Goal: Task Accomplishment & Management: Manage account settings

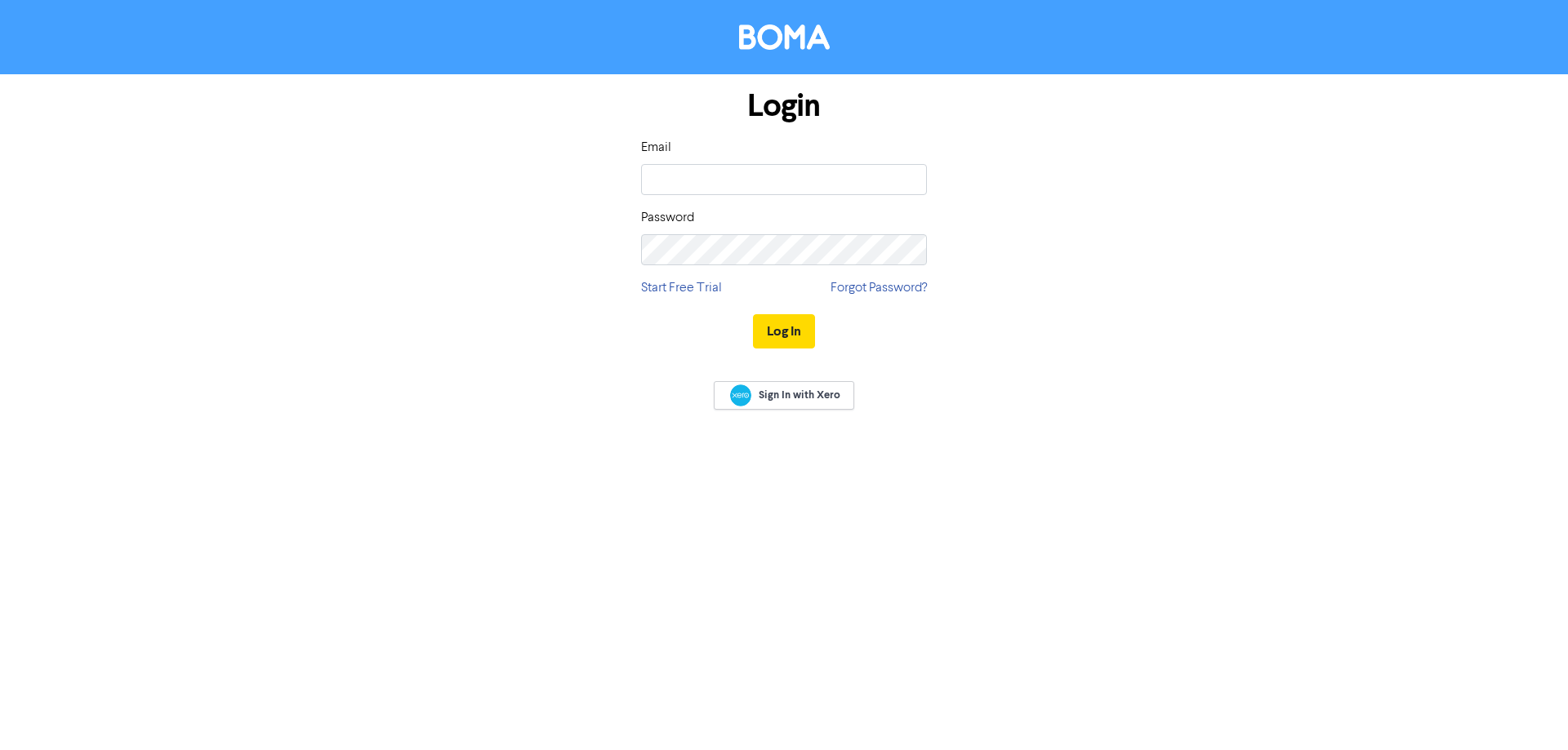
click at [689, 158] on div "Email" at bounding box center [784, 167] width 286 height 58
click at [690, 172] on input "email" at bounding box center [784, 180] width 286 height 31
type input "[PERSON_NAME][EMAIL_ADDRESS][DOMAIN_NAME]"
click at [736, 213] on div "Password" at bounding box center [784, 236] width 286 height 58
click at [753, 314] on button "Log In" at bounding box center [784, 332] width 62 height 34
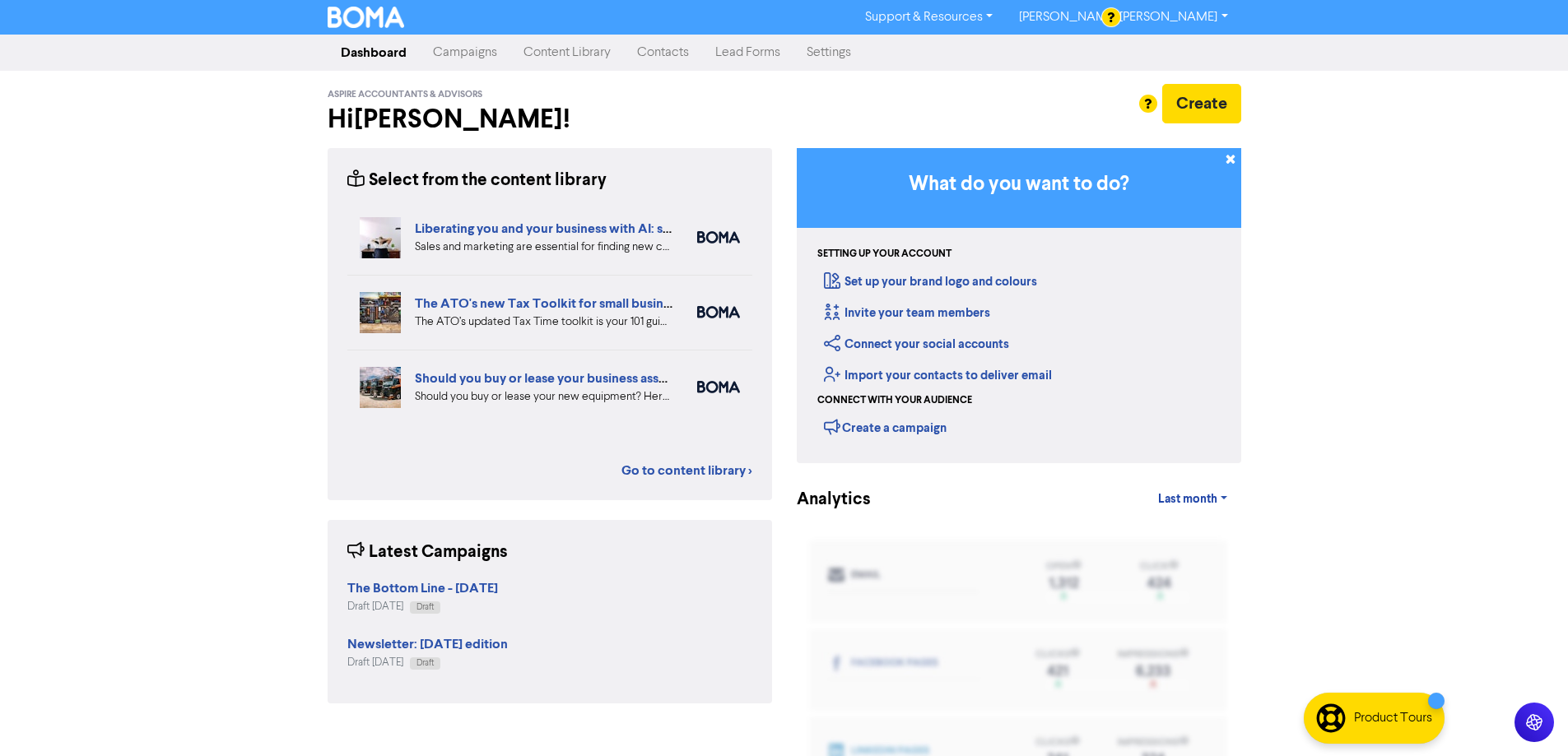
click at [471, 53] on link "Campaigns" at bounding box center [465, 53] width 91 height 33
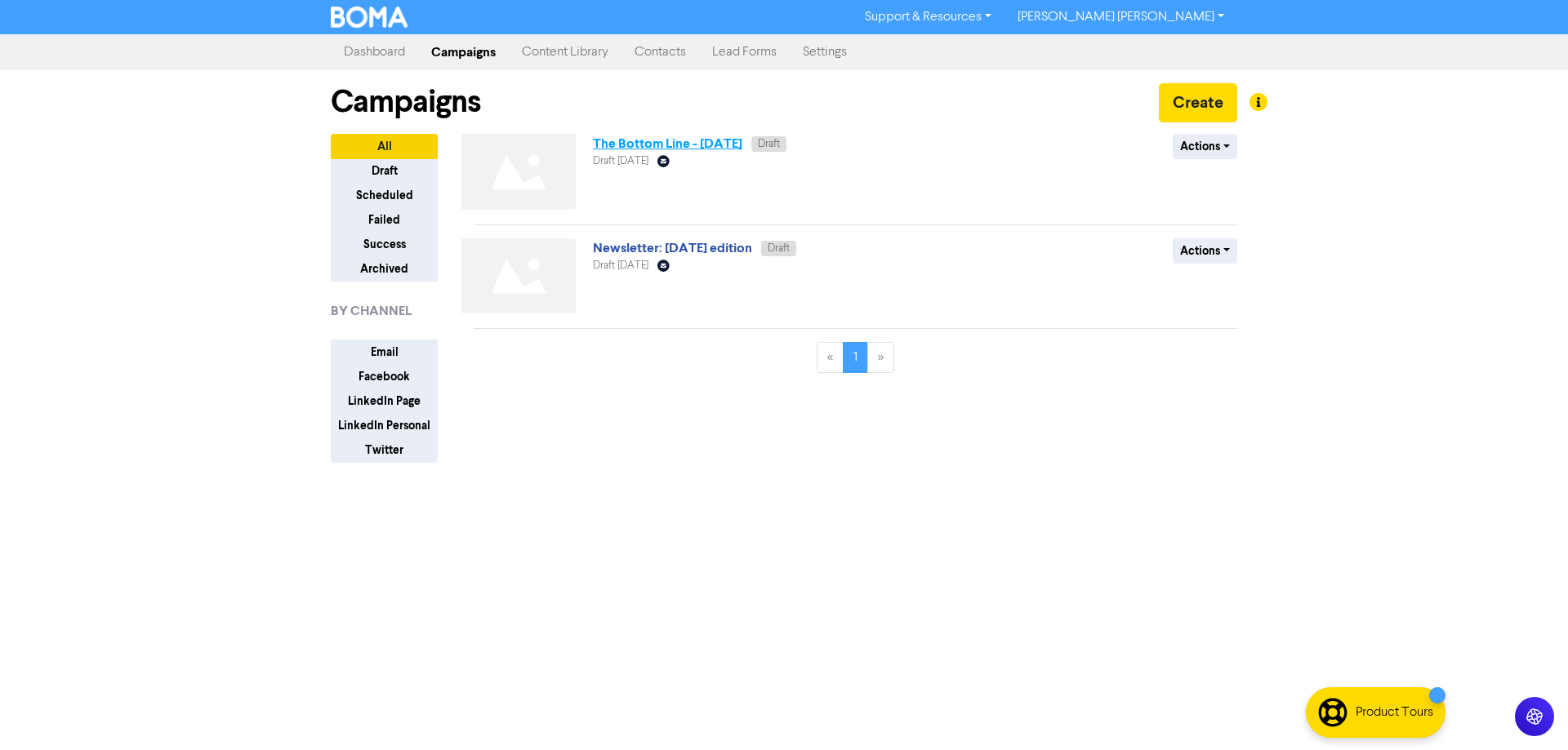
click at [668, 144] on link "The Bottom Line - [DATE]" at bounding box center [668, 143] width 149 height 16
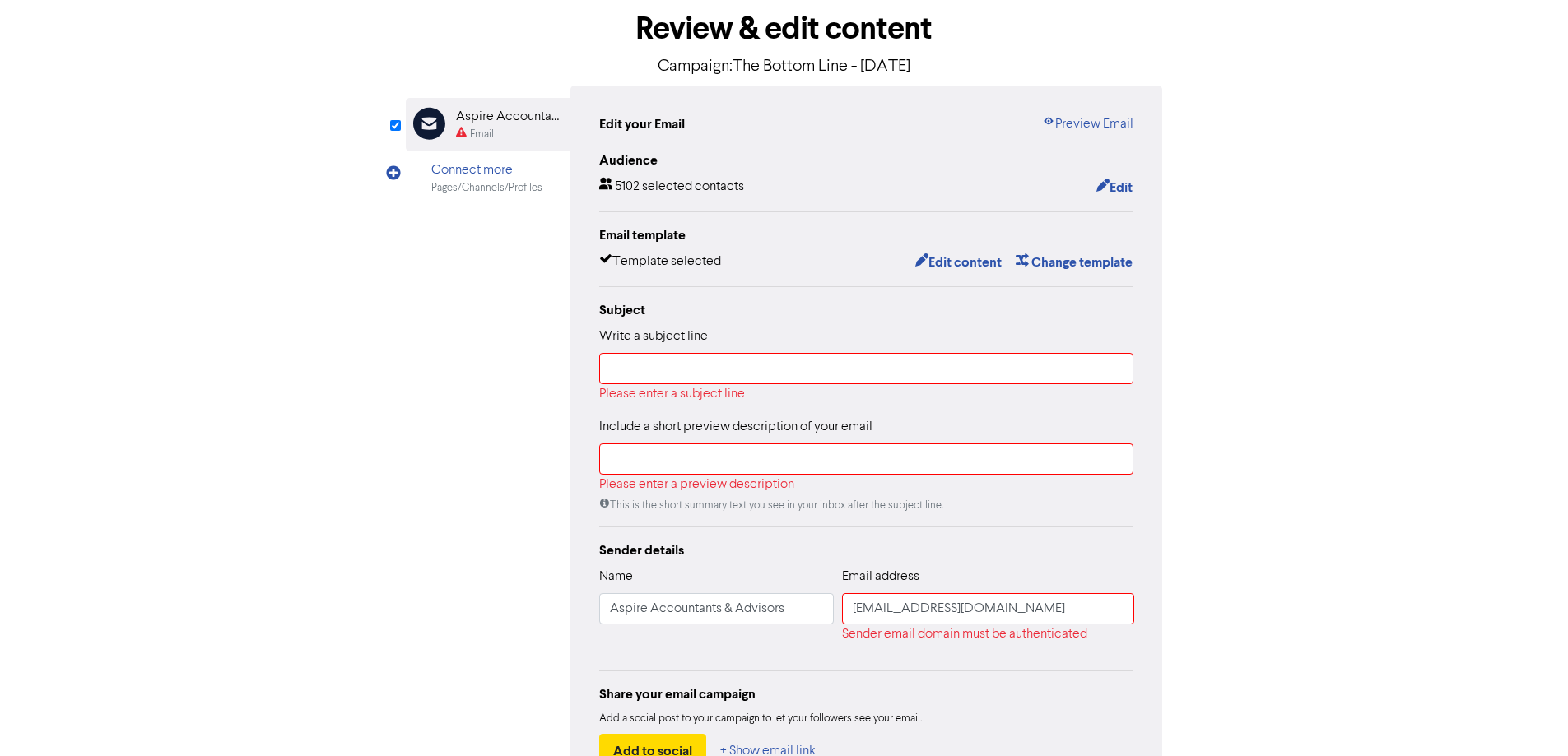
scroll to position [199, 0]
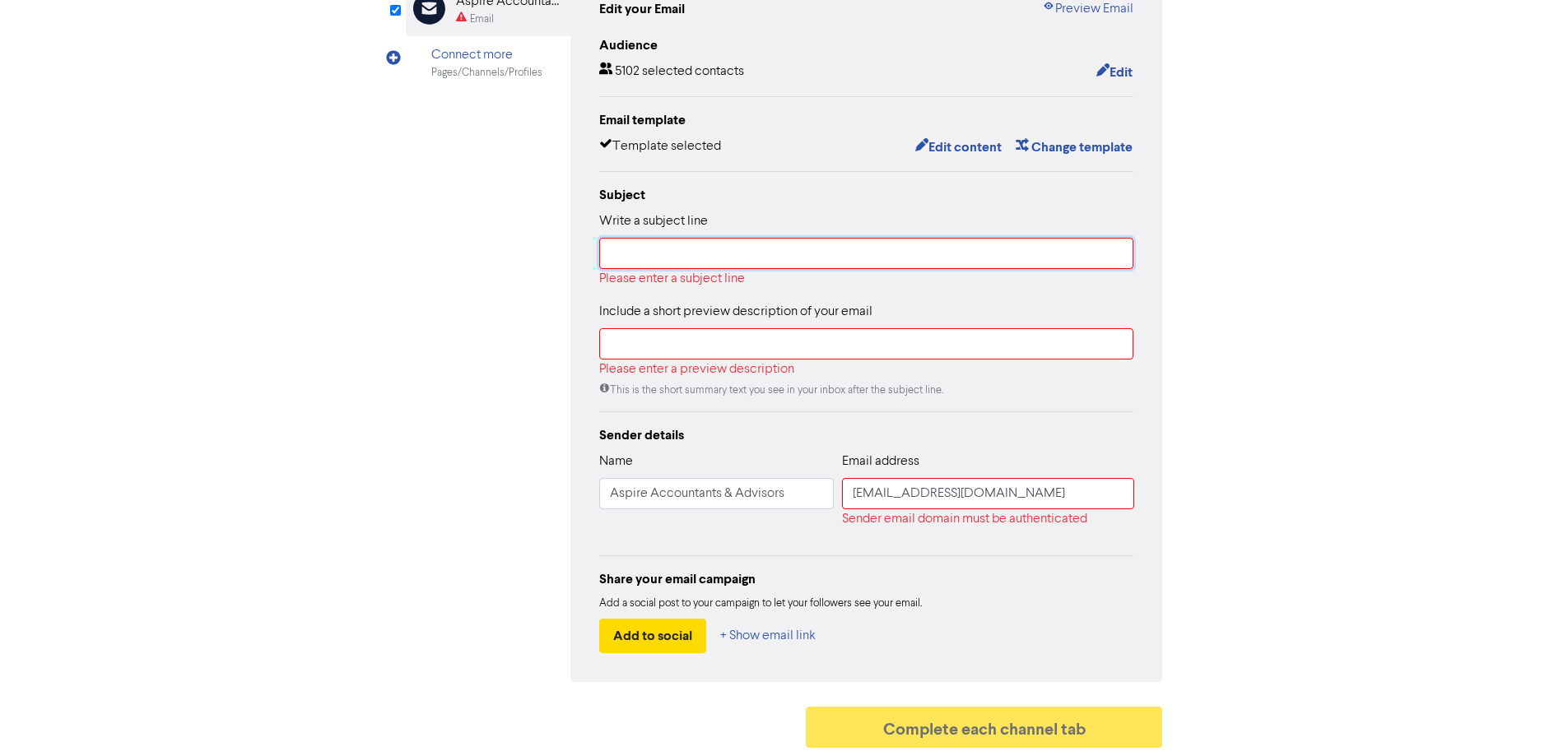
click at [652, 249] on input "text" at bounding box center [867, 254] width 535 height 31
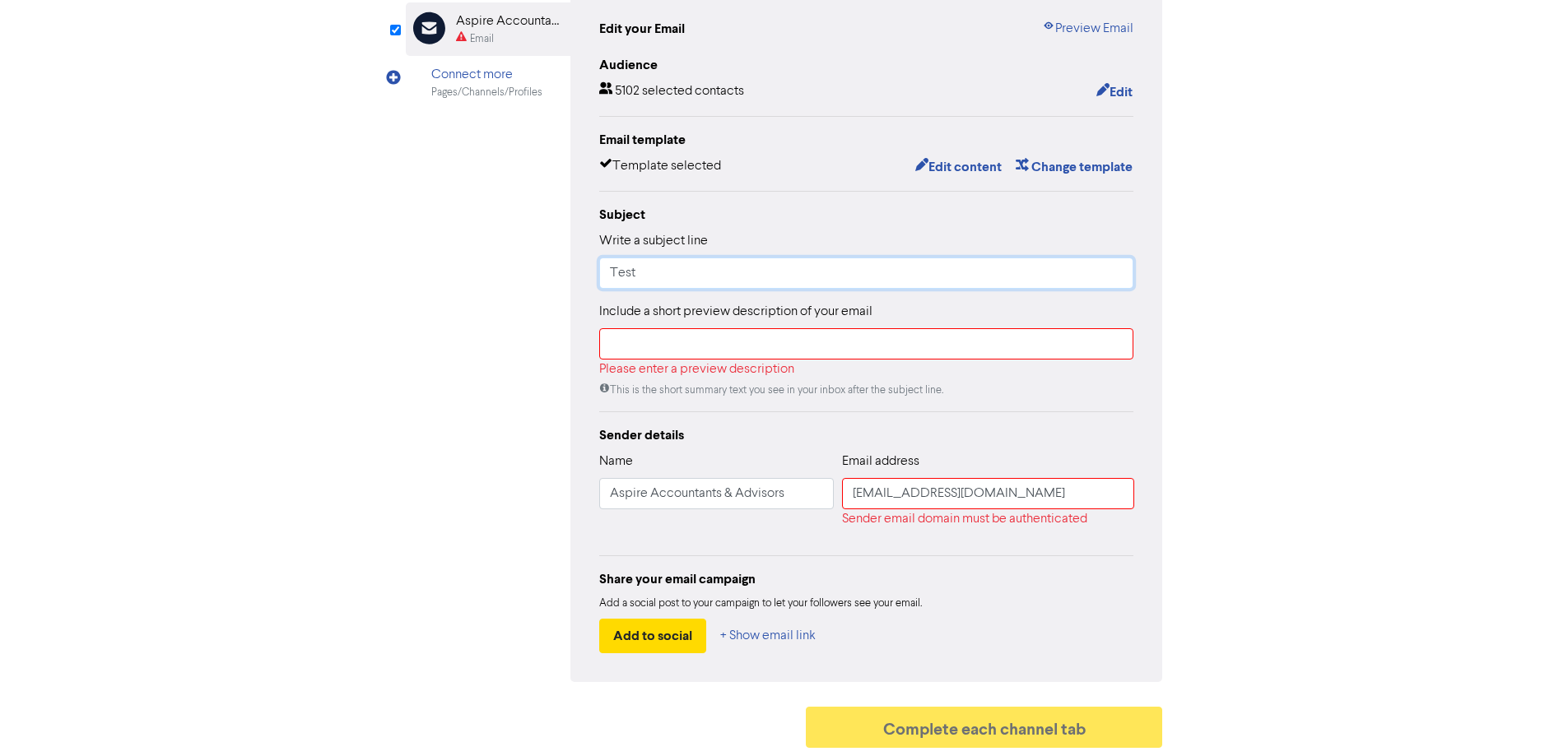
type input "Test"
click at [657, 344] on input "text" at bounding box center [867, 344] width 535 height 31
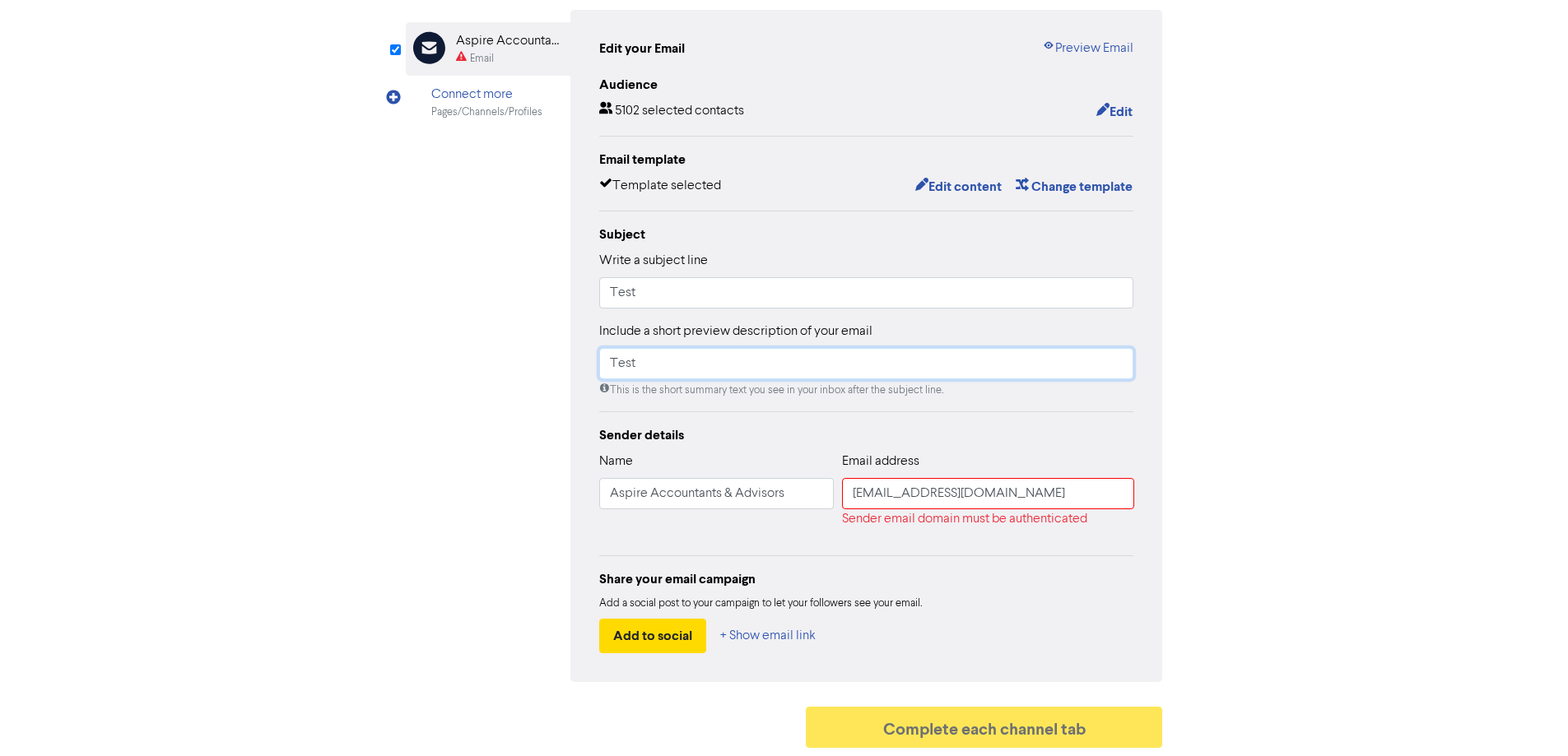
type input "Test"
click at [539, 435] on div "Email Created with Sketch. Aspire Accountants & Advisors Email Connect more Pag…" at bounding box center [785, 346] width 757 height 672
click at [787, 510] on div "Name Aspire Accountants & Advisors" at bounding box center [716, 497] width 235 height 91
click at [794, 500] on input "Aspire Accountants & Advisors" at bounding box center [716, 494] width 235 height 31
click at [932, 498] on input "[EMAIL_ADDRESS][DOMAIN_NAME]" at bounding box center [988, 494] width 292 height 31
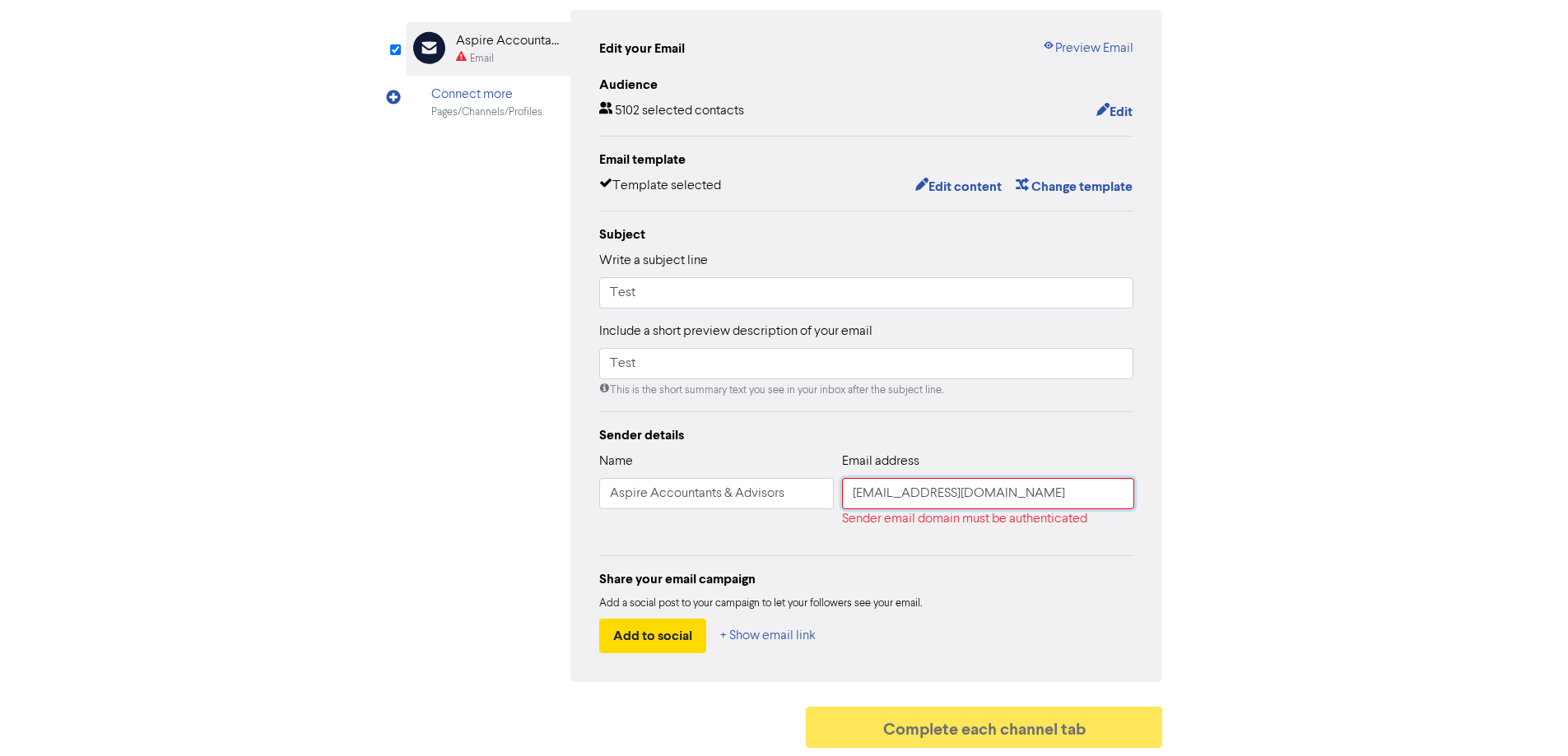
click at [1033, 498] on input "[EMAIL_ADDRESS][DOMAIN_NAME]" at bounding box center [988, 494] width 292 height 31
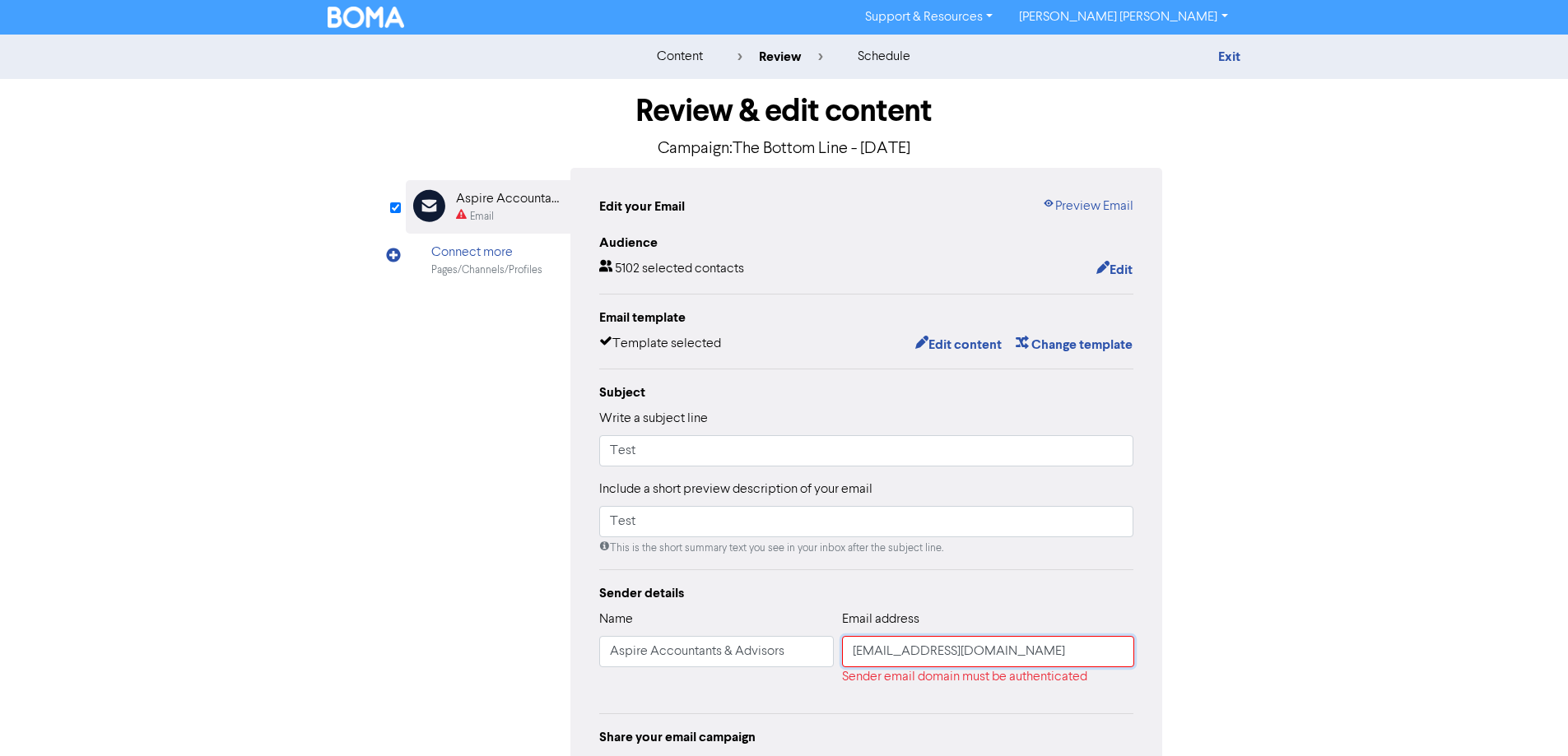
scroll to position [82, 0]
